Goal: Find specific page/section: Find specific page/section

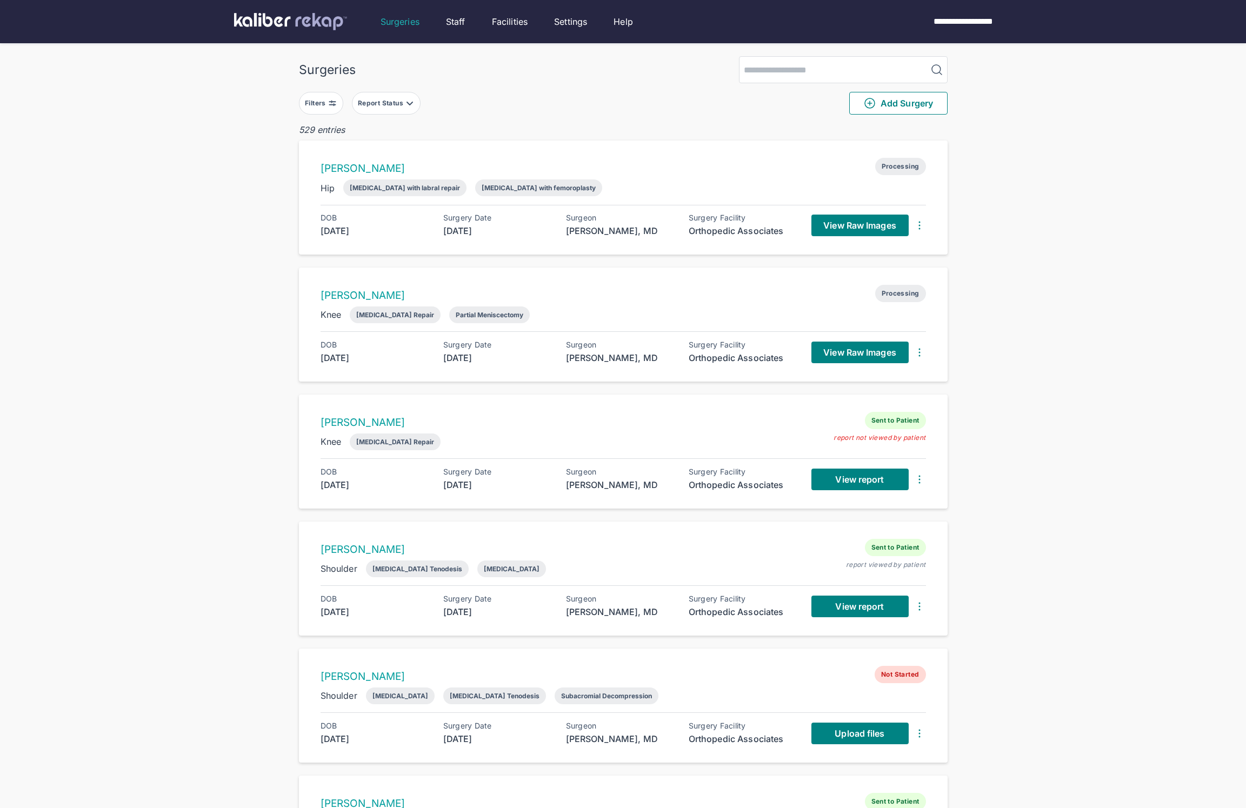
click at [327, 114] on button "Filters" at bounding box center [321, 103] width 44 height 23
click at [444, 239] on icon "button" at bounding box center [443, 240] width 13 height 13
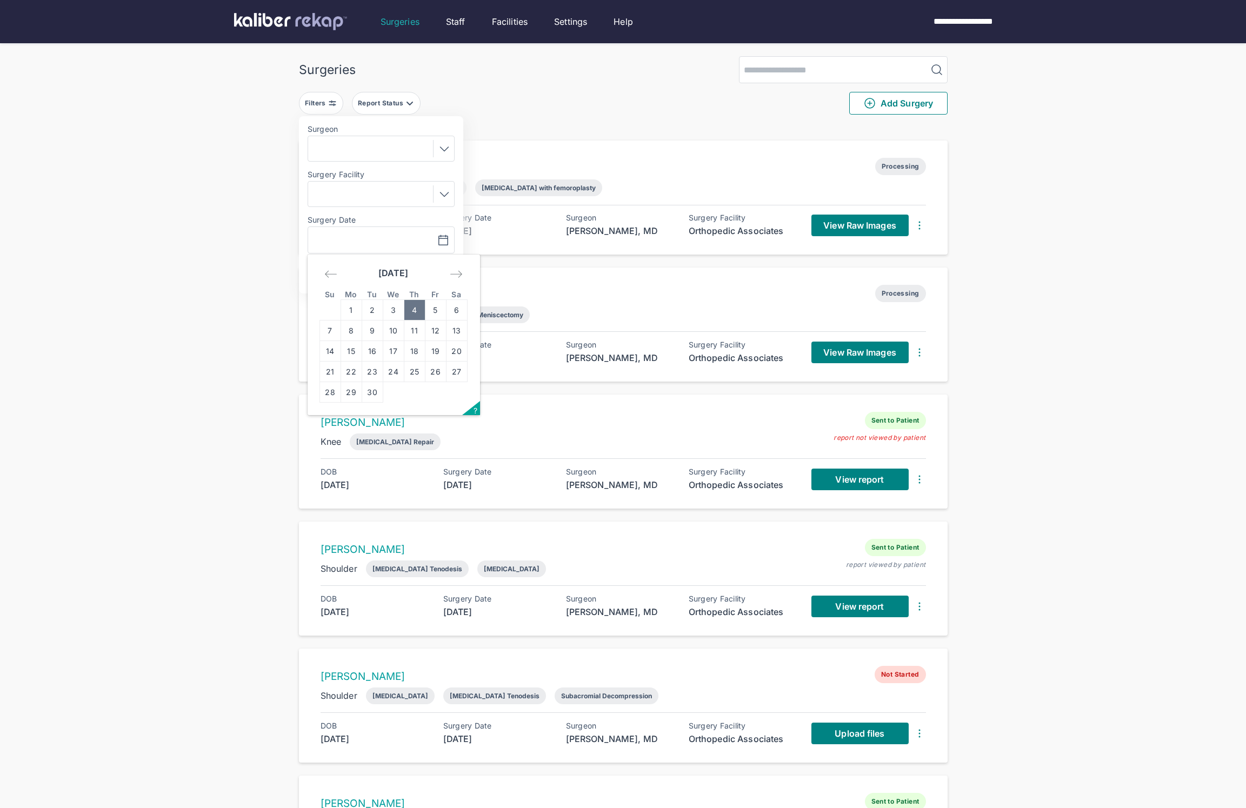
click at [418, 312] on td "4" at bounding box center [414, 310] width 21 height 21
type input "**********"
click at [424, 271] on span "Apply" at bounding box center [416, 273] width 25 height 11
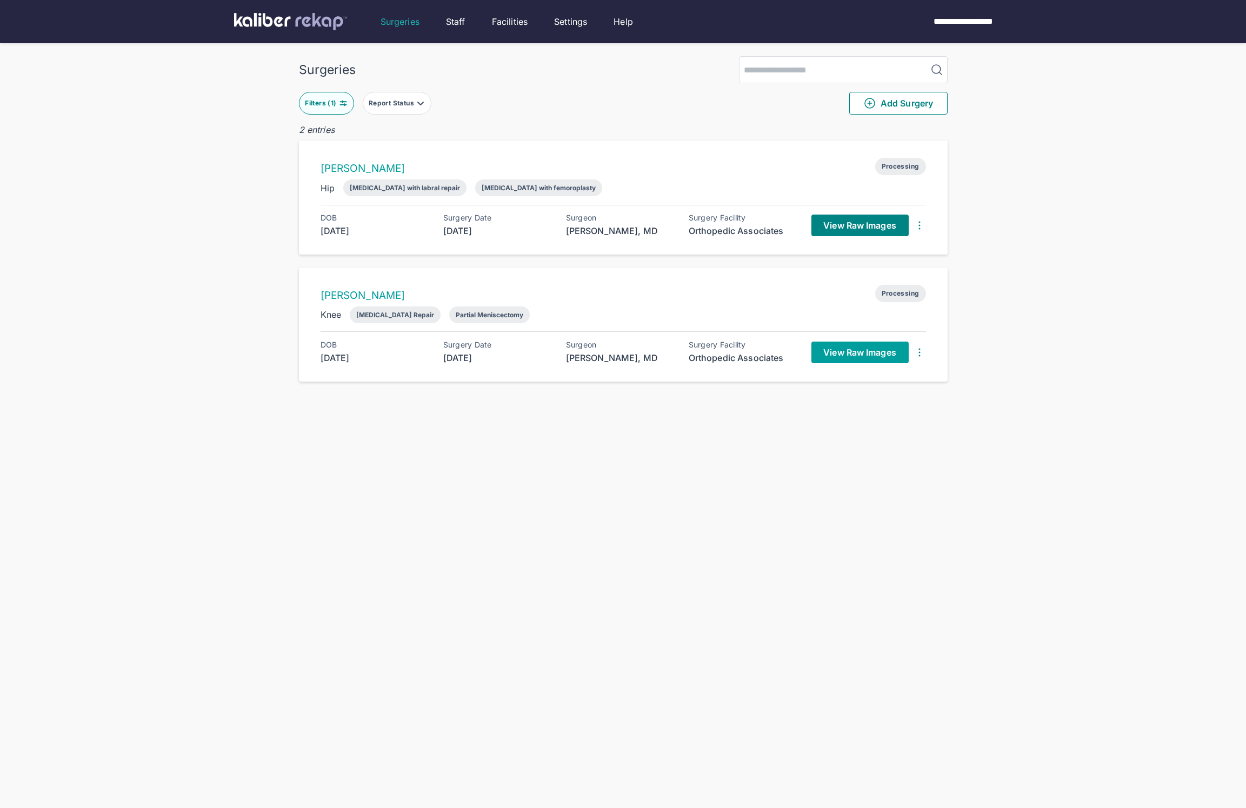
click at [838, 355] on span "View Raw Images" at bounding box center [859, 352] width 73 height 11
